Goal: Register for event/course

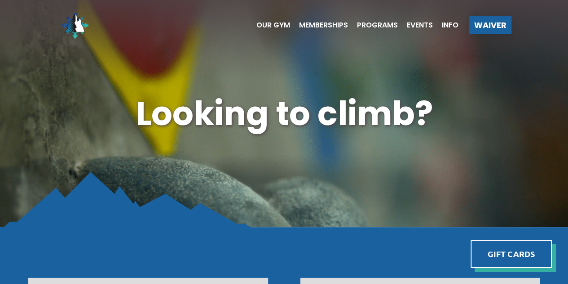
click at [378, 24] on span "Programs" at bounding box center [377, 25] width 41 height 7
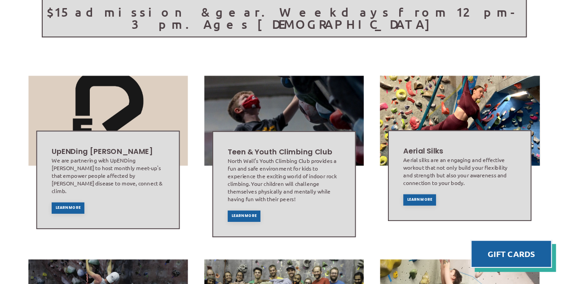
scroll to position [194, 0]
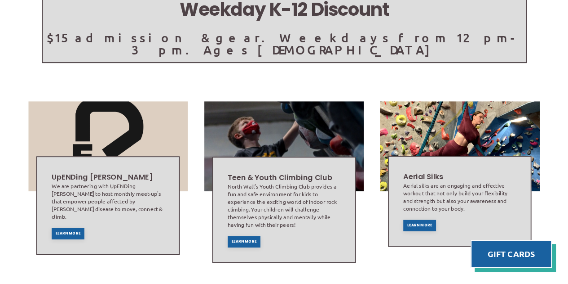
click at [281, 190] on div "North Wall’s Youth Climbing Club provides a fun and safe environment for kids t…" at bounding box center [284, 205] width 113 height 46
click at [244, 240] on span "Learn More" at bounding box center [243, 242] width 25 height 4
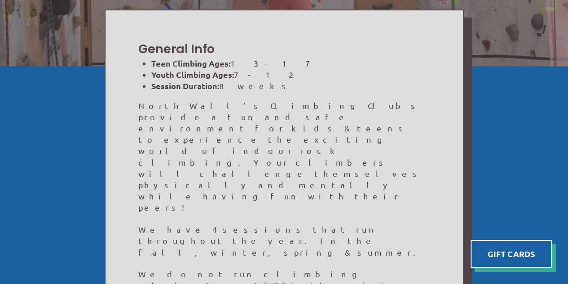
scroll to position [162, 0]
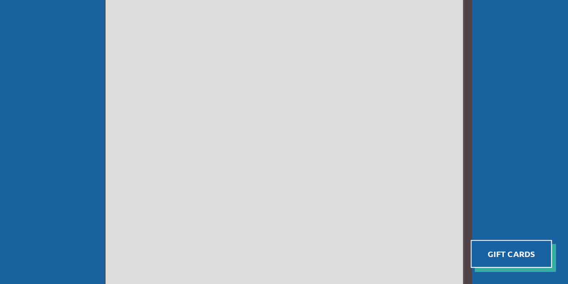
scroll to position [557, 0]
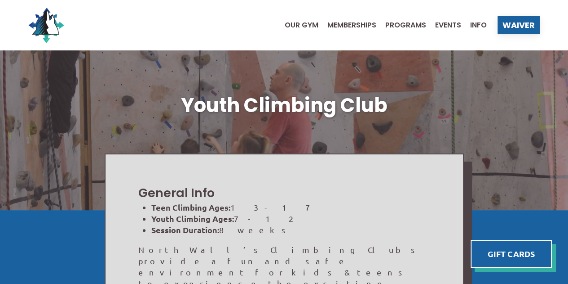
click at [400, 26] on span "Programs" at bounding box center [406, 25] width 41 height 7
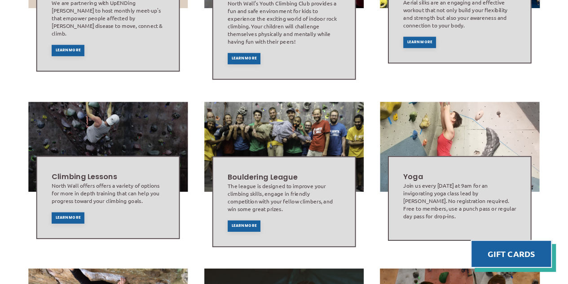
scroll to position [413, 0]
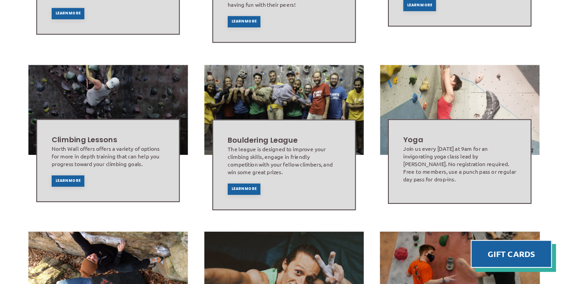
click at [68, 175] on div "Learn More" at bounding box center [68, 180] width 33 height 11
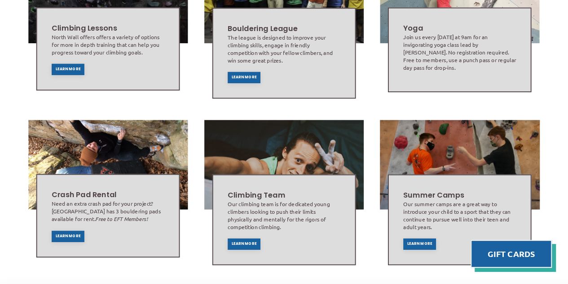
scroll to position [519, 0]
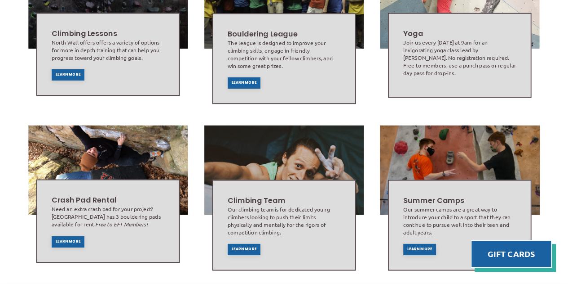
click at [418, 243] on div "Learn More" at bounding box center [420, 248] width 33 height 11
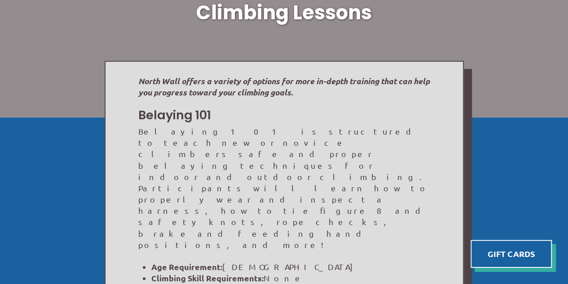
scroll to position [36, 0]
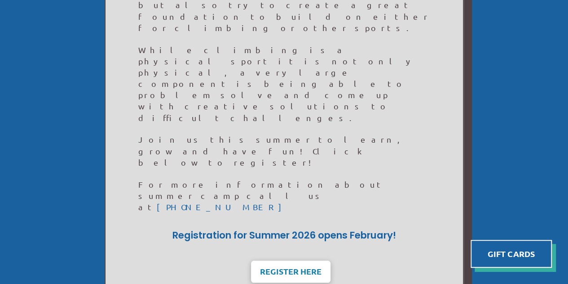
scroll to position [288, 0]
